Goal: Information Seeking & Learning: Learn about a topic

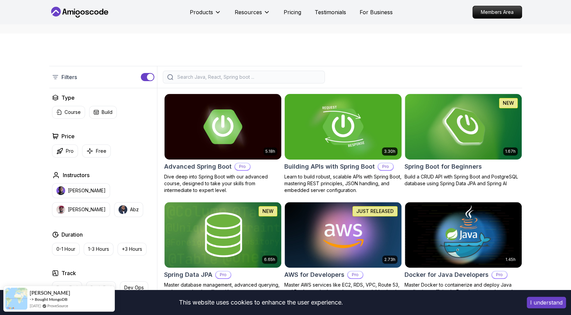
click at [362, 120] on img at bounding box center [343, 126] width 123 height 69
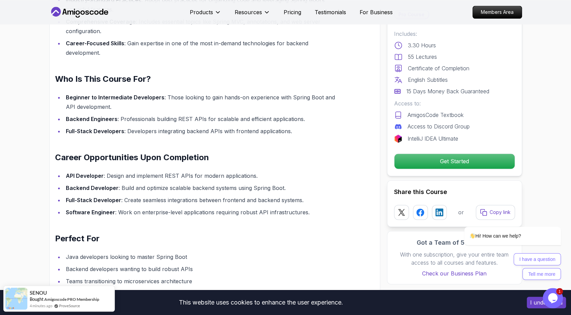
scroll to position [606, 0]
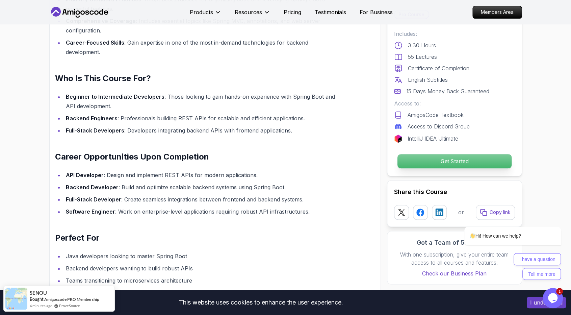
click at [443, 165] on p "Get Started" at bounding box center [454, 161] width 114 height 14
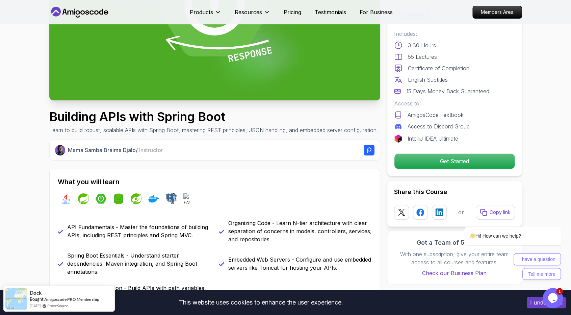
scroll to position [0, 0]
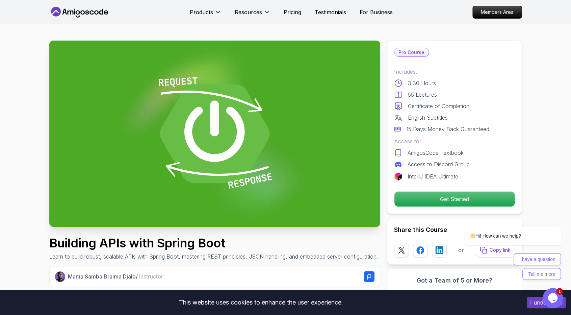
click at [107, 9] on icon at bounding box center [79, 12] width 61 height 11
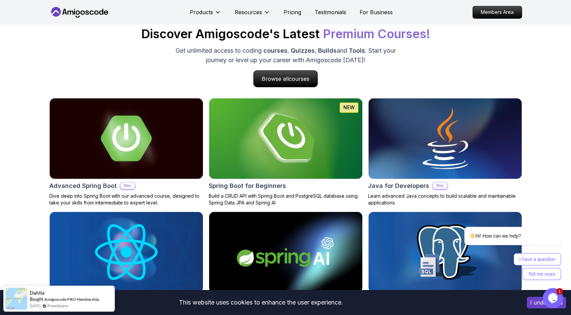
scroll to position [648, 0]
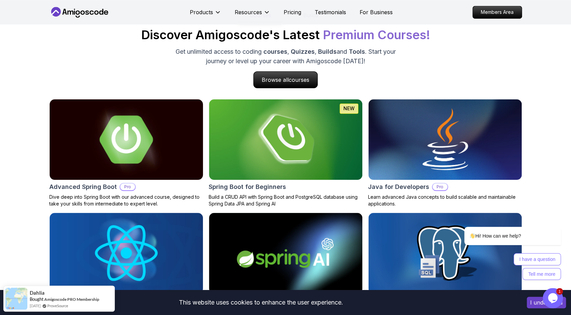
click at [131, 150] on img at bounding box center [126, 139] width 161 height 84
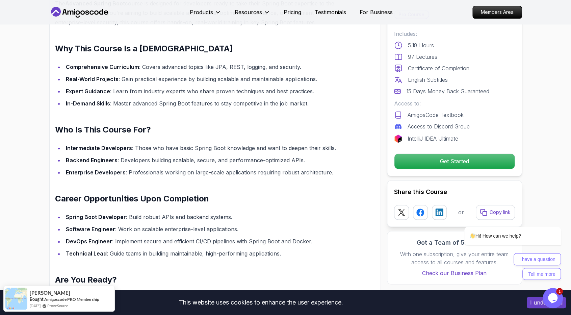
scroll to position [565, 0]
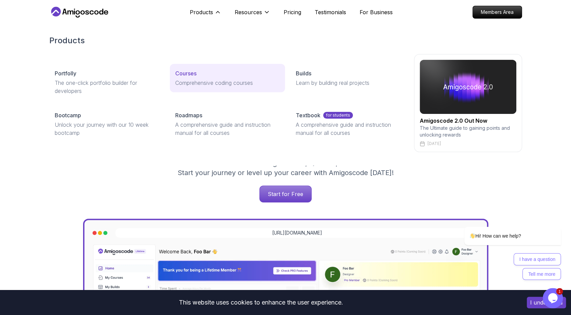
click at [178, 74] on p "Courses" at bounding box center [185, 73] width 21 height 8
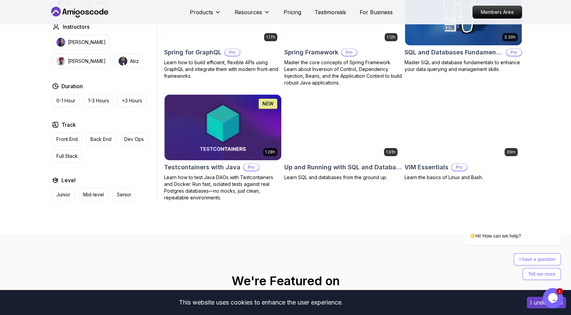
scroll to position [1739, 0]
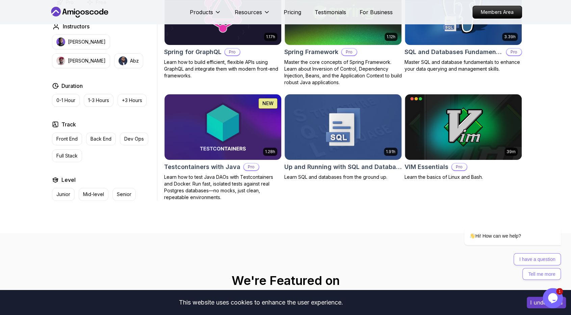
click at [336, 121] on img at bounding box center [343, 127] width 123 height 69
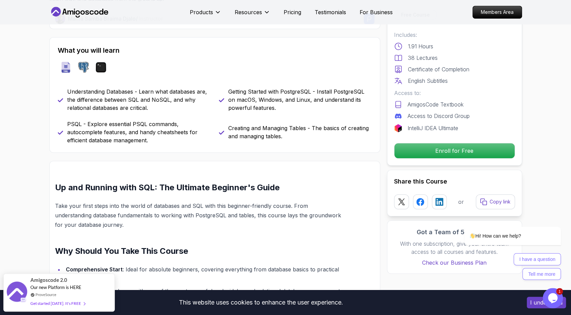
scroll to position [258, 0]
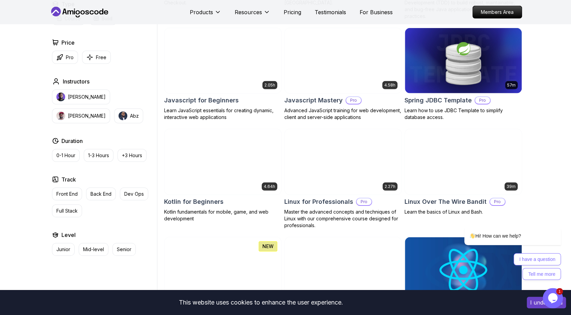
scroll to position [1250, 0]
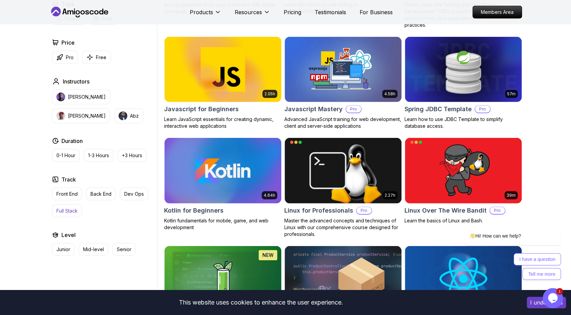
click at [70, 210] on p "Full Stack" at bounding box center [66, 211] width 21 height 7
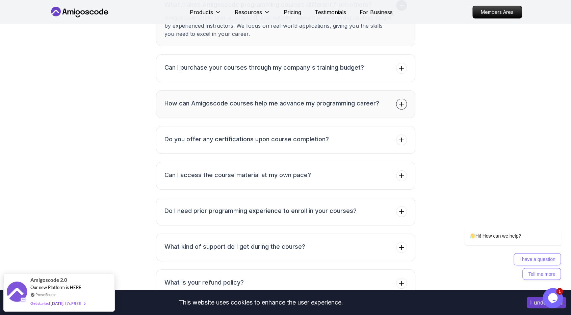
scroll to position [1274, 0]
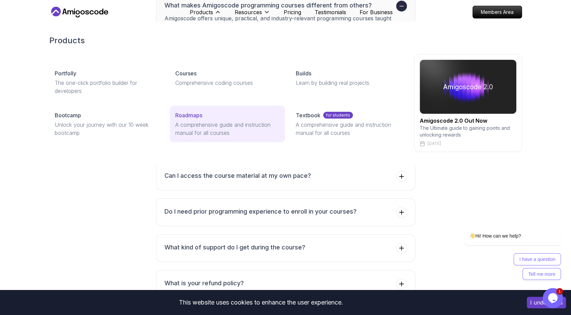
click at [207, 129] on p "A comprehensive guide and instruction manual for all courses" at bounding box center [227, 129] width 104 height 16
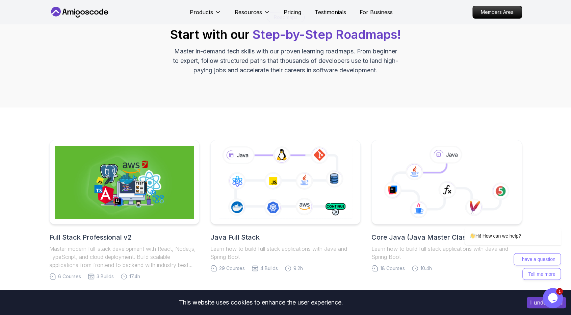
scroll to position [34, 0]
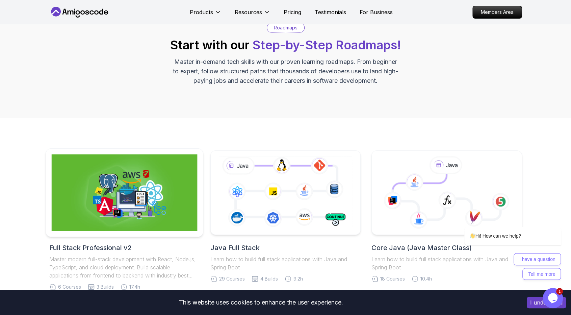
click at [165, 195] on img at bounding box center [124, 192] width 146 height 77
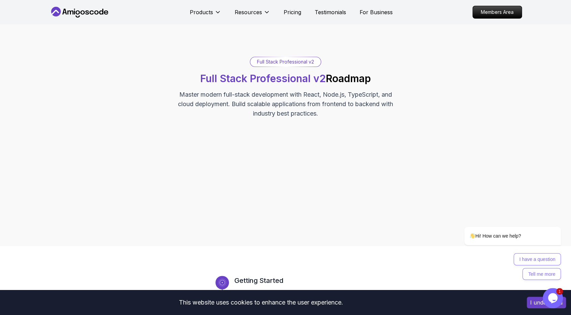
click at [285, 58] on div "Full Stack Professional v2" at bounding box center [285, 61] width 71 height 9
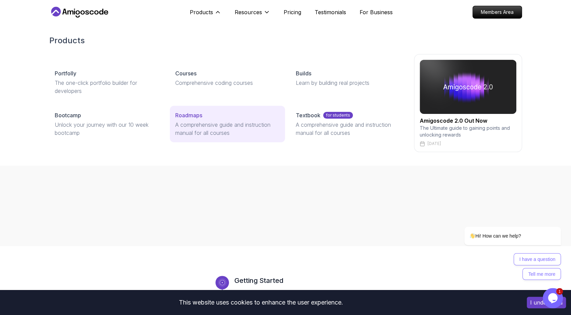
click at [249, 126] on p "A comprehensive guide and instruction manual for all courses" at bounding box center [227, 129] width 104 height 16
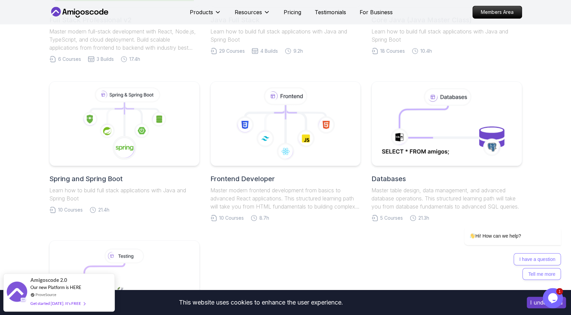
scroll to position [235, 0]
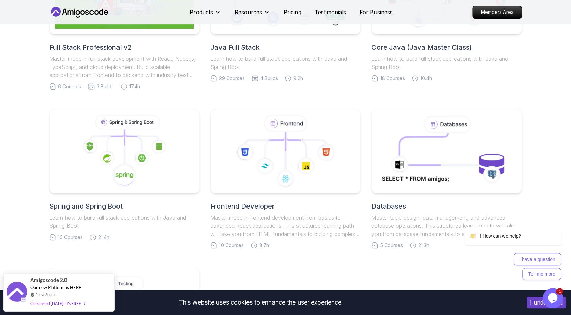
click at [249, 126] on icon at bounding box center [285, 151] width 139 height 73
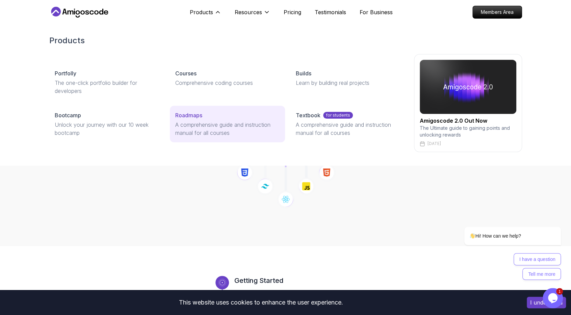
click at [238, 122] on p "A comprehensive guide and instruction manual for all courses" at bounding box center [227, 129] width 104 height 16
click at [182, 119] on p "Roadmaps" at bounding box center [188, 115] width 27 height 8
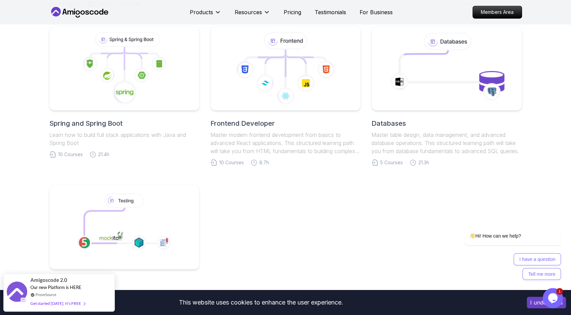
scroll to position [337, 0]
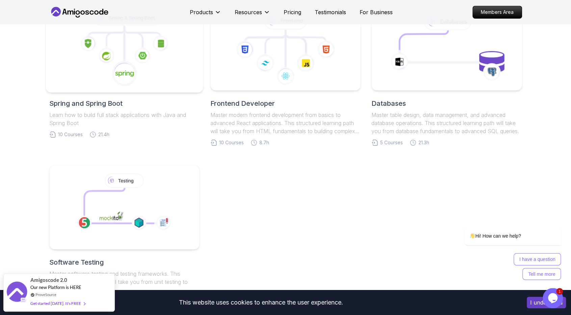
click at [162, 65] on icon at bounding box center [124, 48] width 146 height 77
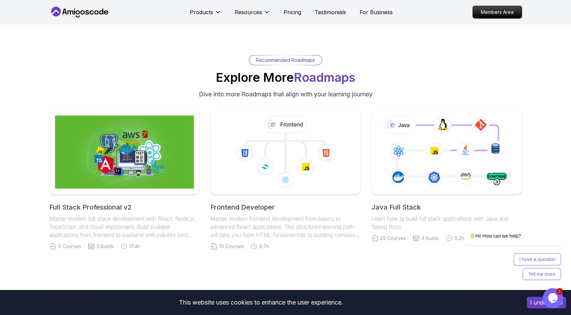
scroll to position [1489, 0]
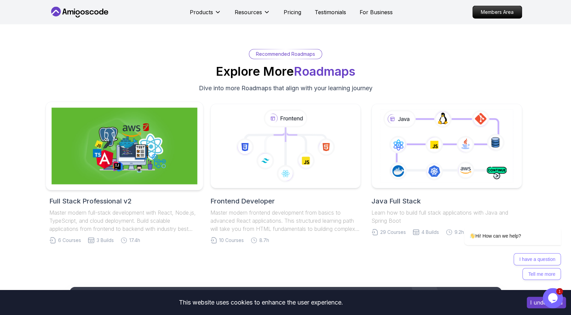
click at [146, 135] on img at bounding box center [124, 146] width 146 height 77
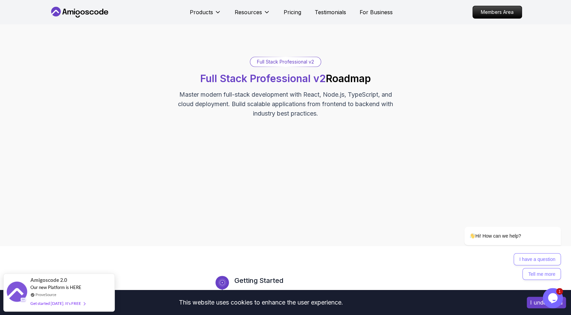
drag, startPoint x: 114, startPoint y: 11, endPoint x: 63, endPoint y: 13, distance: 50.7
click at [63, 13] on nav "Products Resources Pricing Testimonials For Business Members Area" at bounding box center [285, 12] width 473 height 24
